Goal: Information Seeking & Learning: Learn about a topic

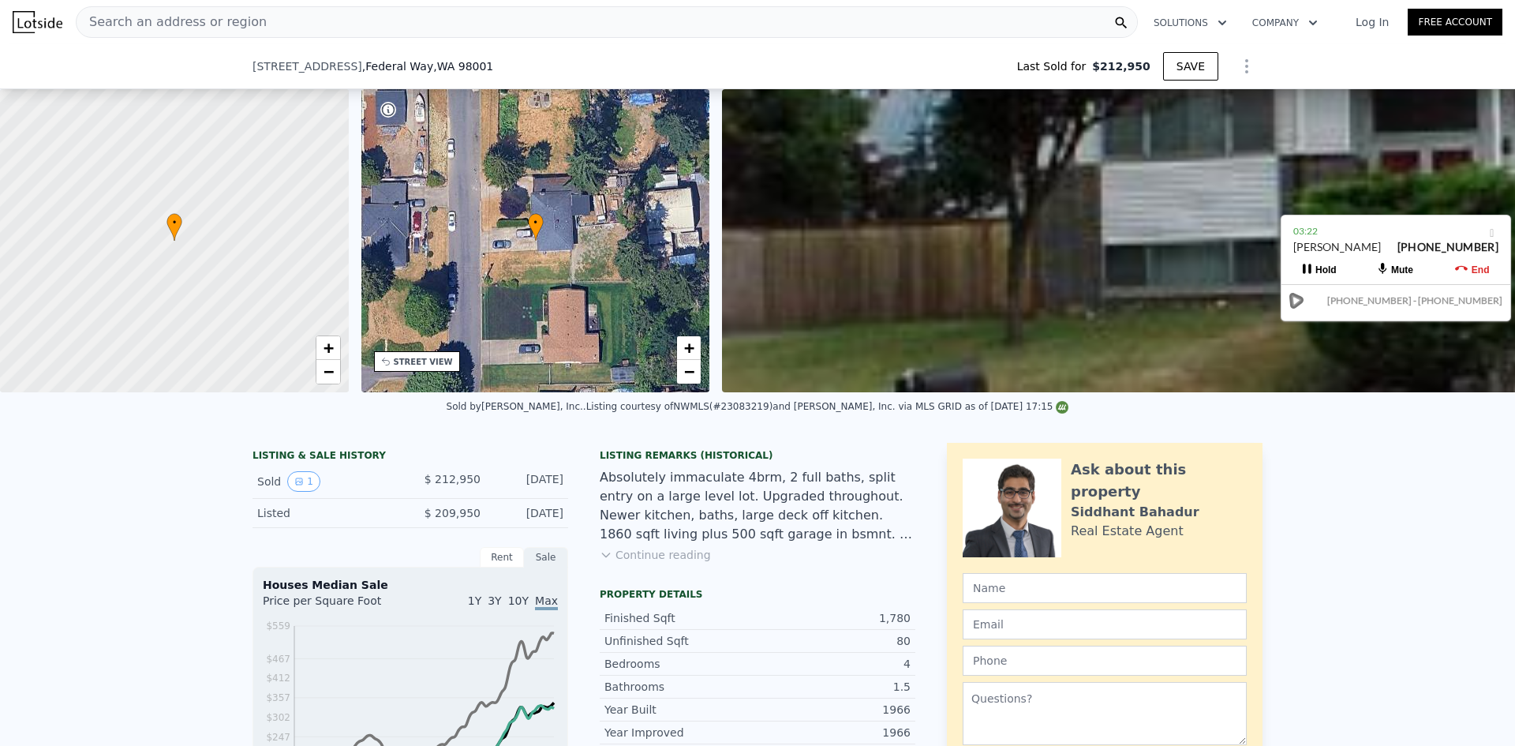
scroll to position [310, 0]
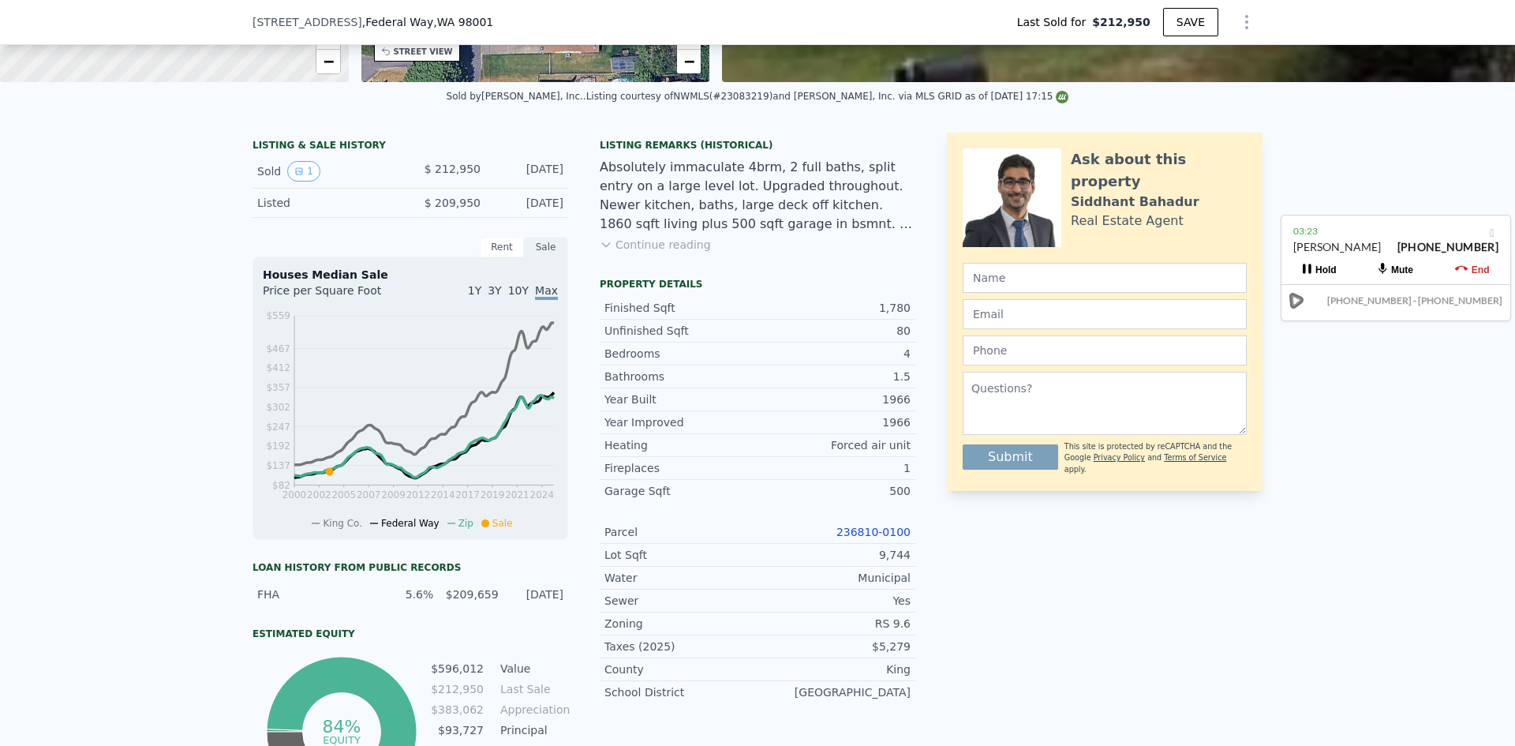
click at [850, 537] on link "236810-0100" at bounding box center [874, 532] width 74 height 13
type input "$ 622,000"
type input "$ 347,167"
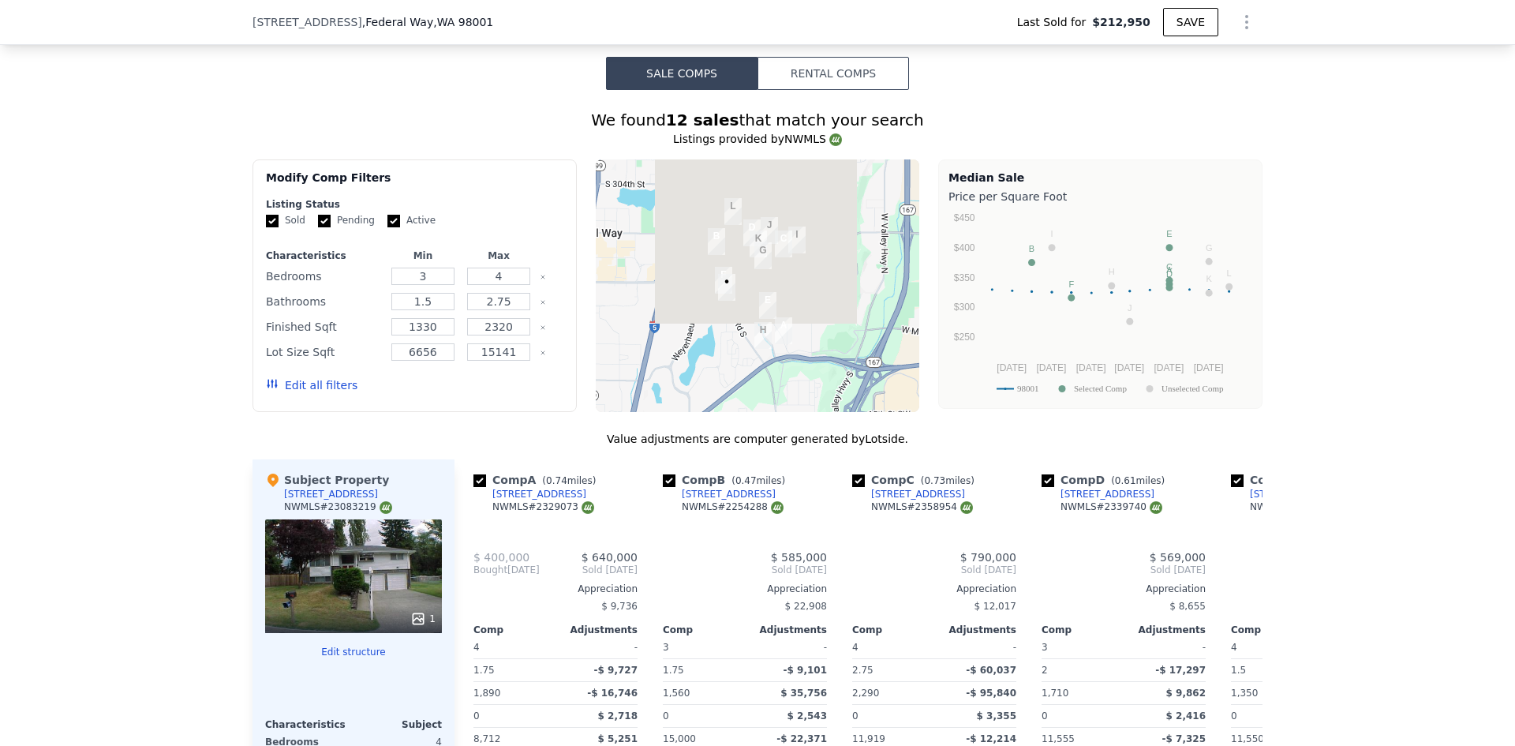
scroll to position [1342, 0]
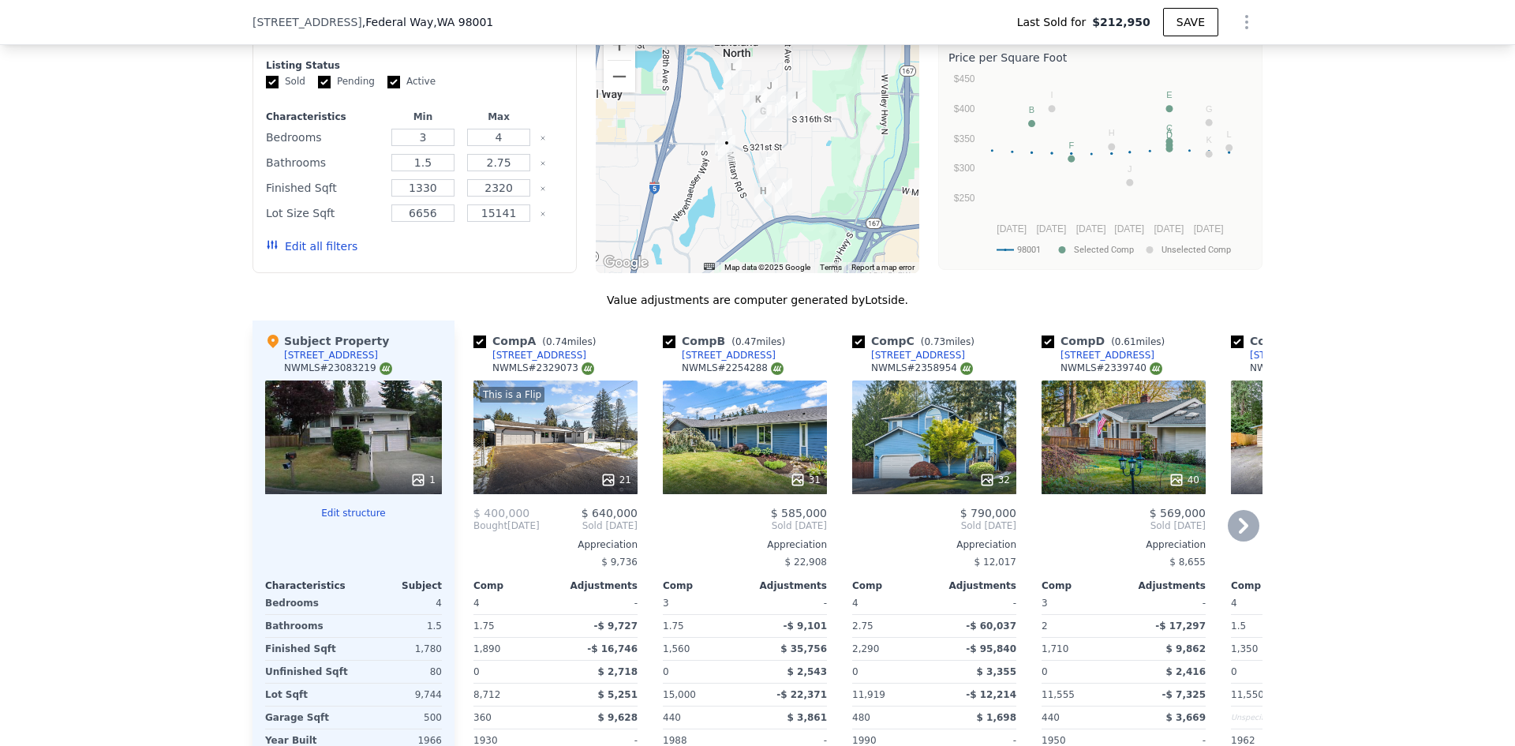
click at [1249, 541] on icon at bounding box center [1244, 526] width 32 height 32
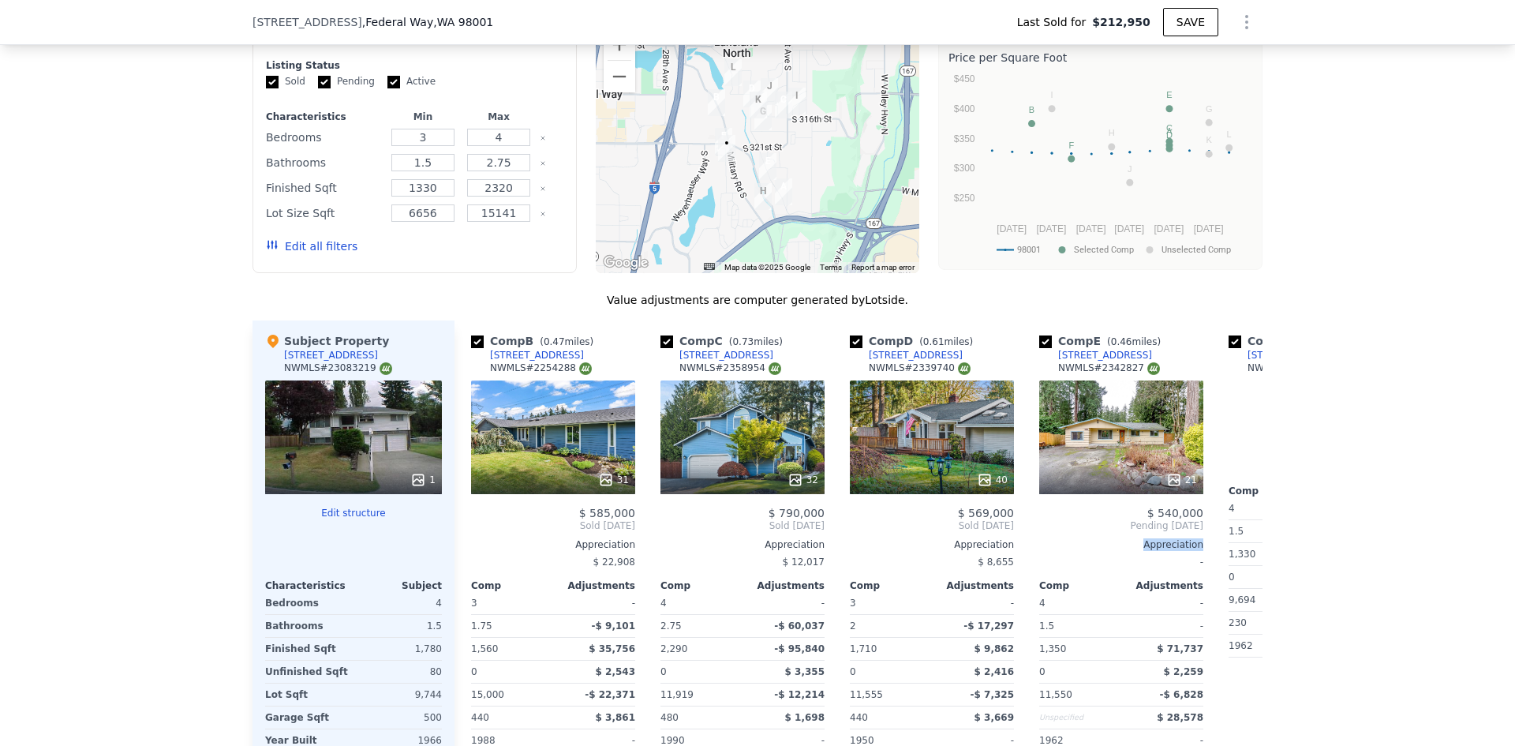
click at [1249, 544] on div "Comp A ( 0.74 miles) [STREET_ADDRESS] # 2329073 This is a Flip 21 $ 400,000 $ 6…" at bounding box center [859, 573] width 808 height 507
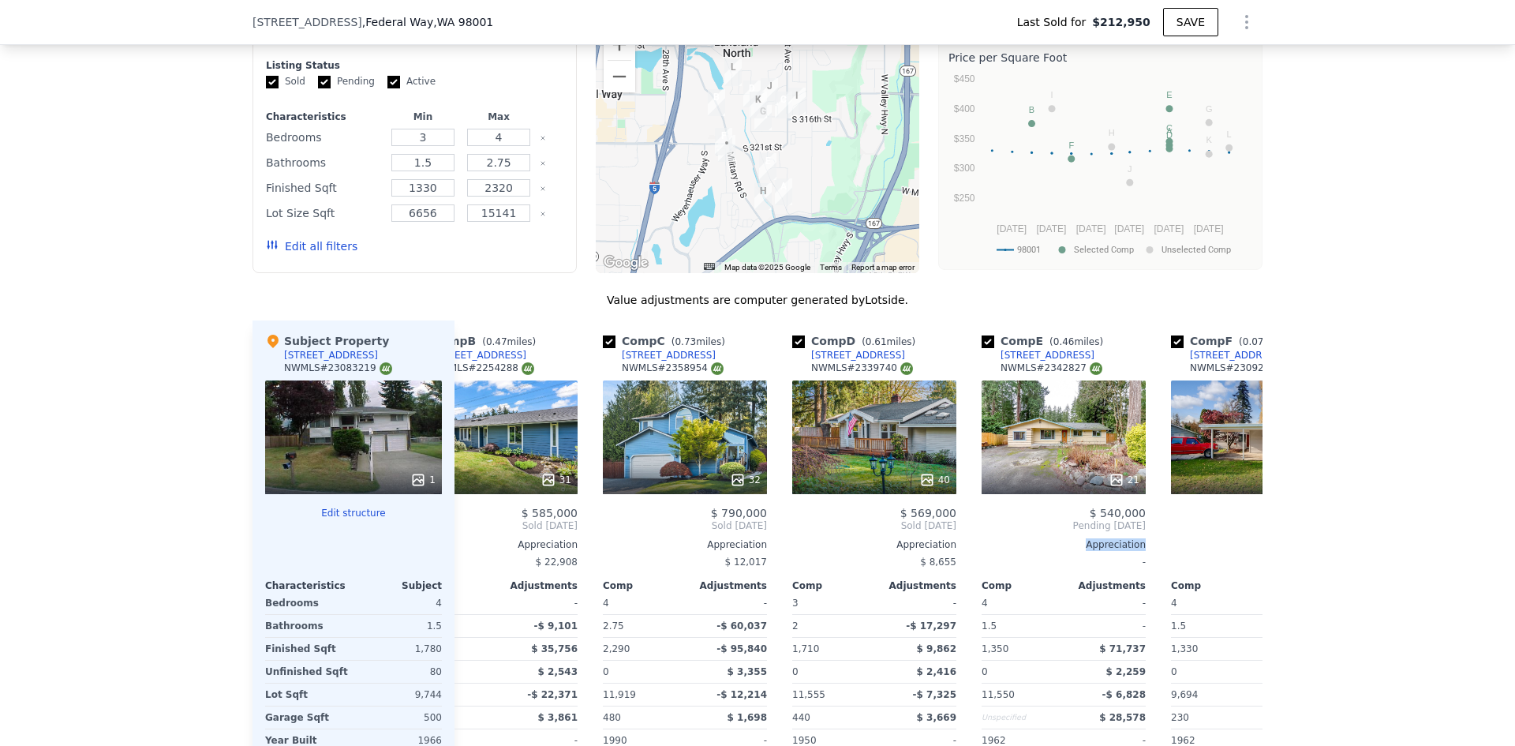
scroll to position [0, 379]
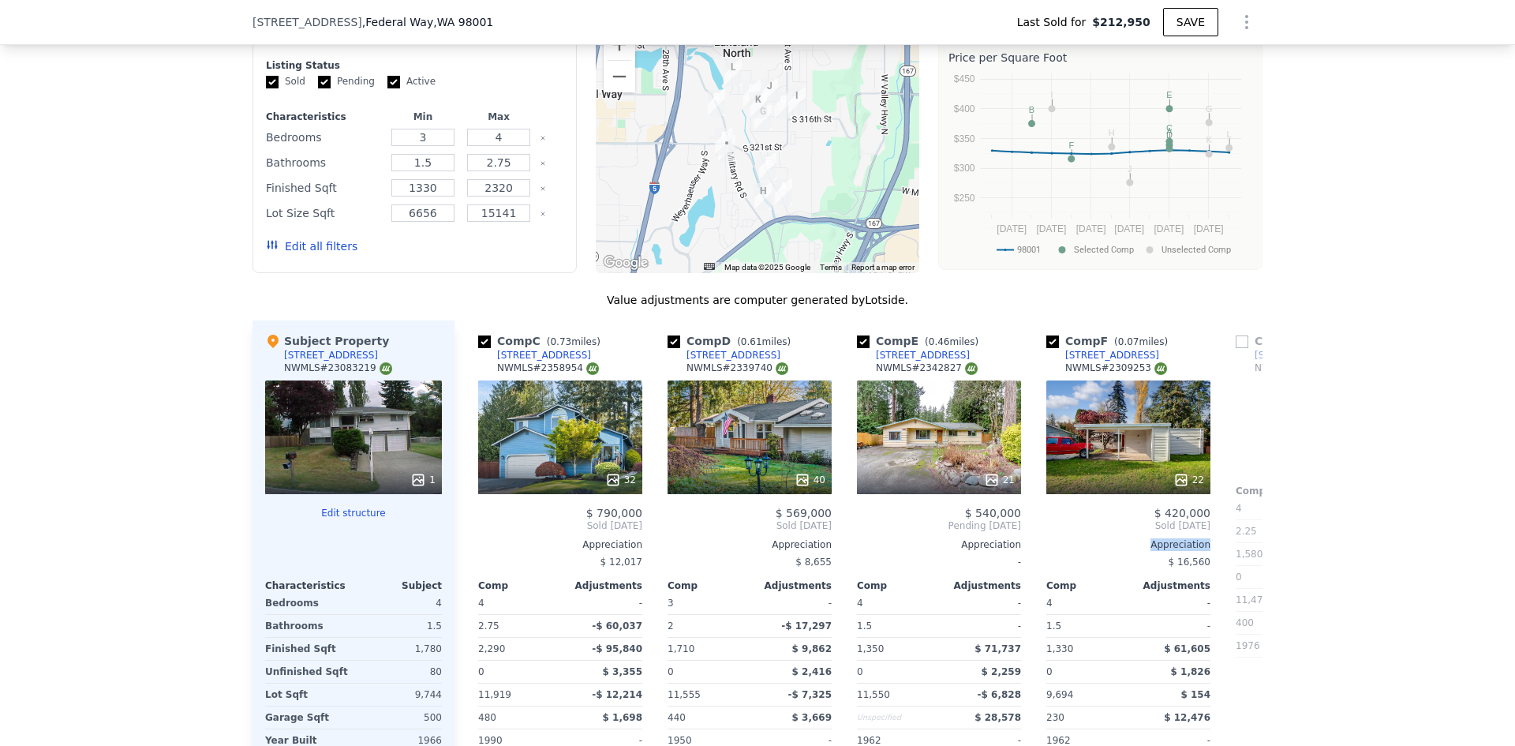
click at [1249, 544] on div "Comp A ( 0.74 miles) [STREET_ADDRESS] # 2329073 This is a Flip 21 $ 400,000 $ 6…" at bounding box center [859, 573] width 808 height 507
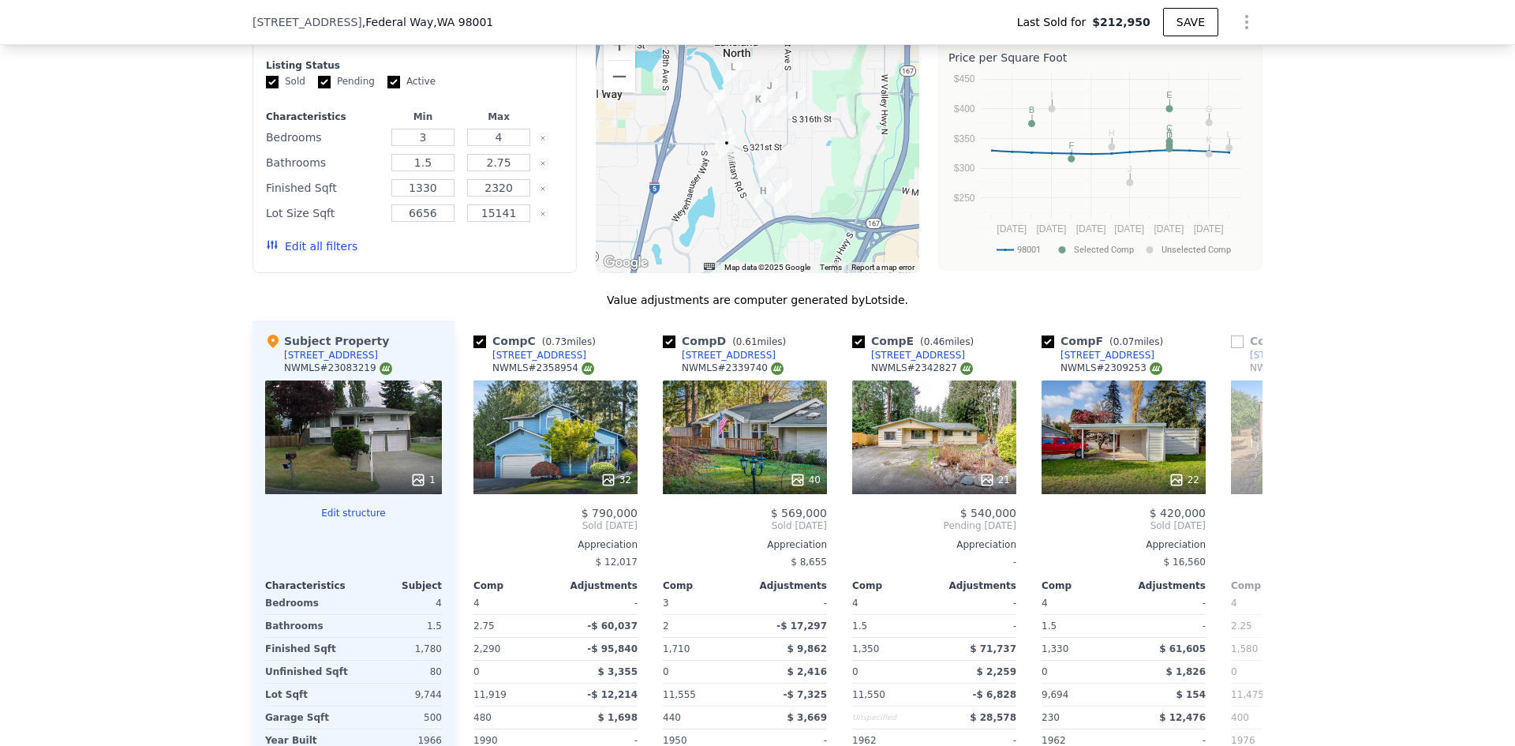
click at [1249, 544] on div "$ 595,000 Pending [DATE] Appreciation - Comp Adjustments 4 - 2.25 -$ 26,724 1,5…" at bounding box center [1313, 661] width 164 height 309
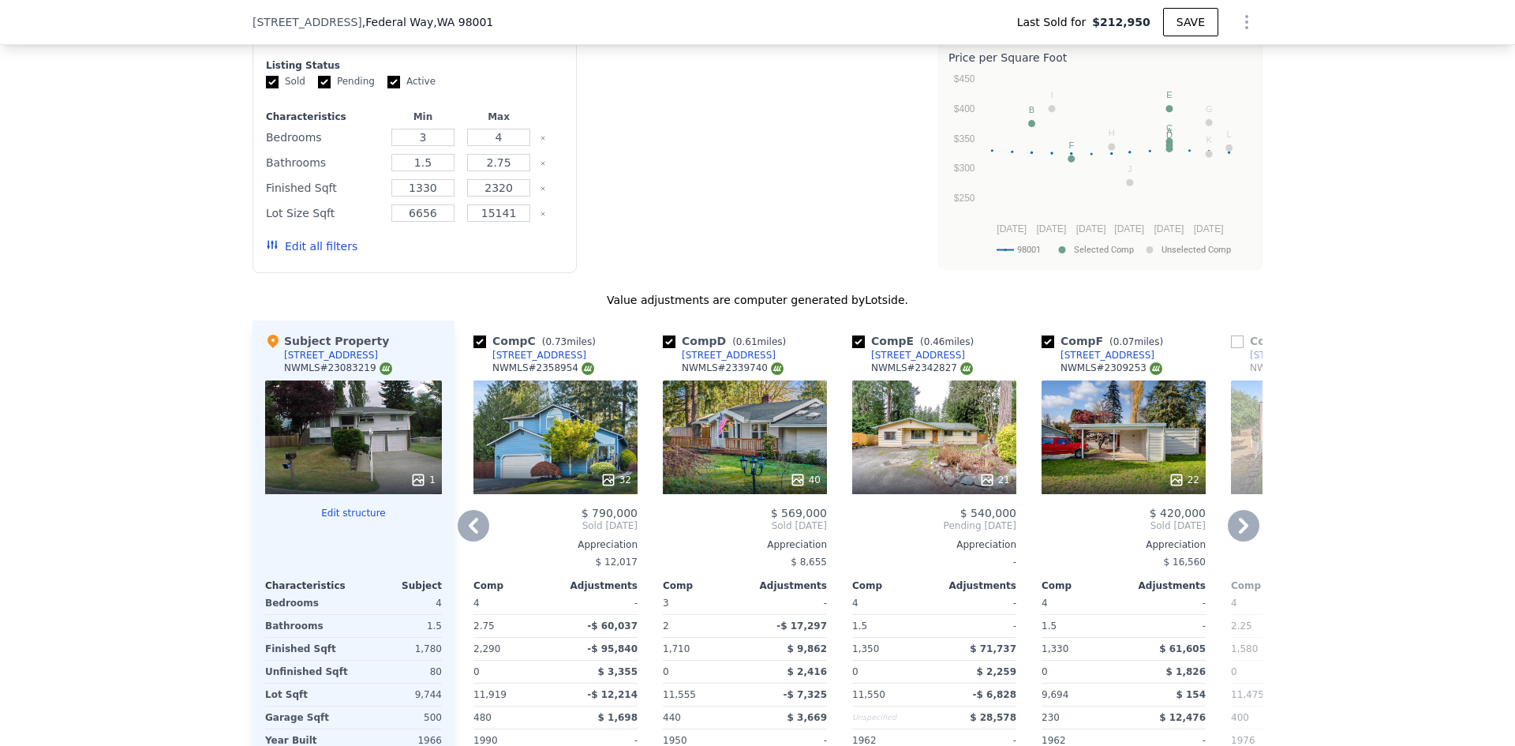
click at [1391, 455] on div "We found 12 sales that match your search Listings provided by NWMLS Filters Map…" at bounding box center [757, 403] width 1515 height 905
